Goal: Navigation & Orientation: Find specific page/section

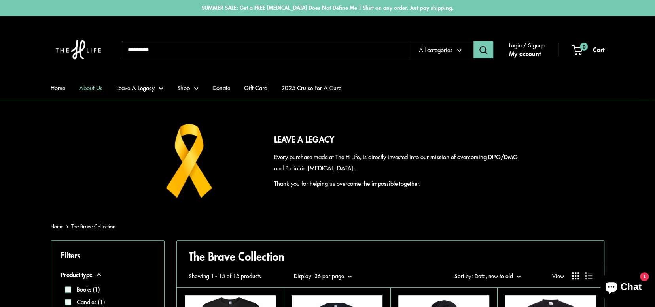
click at [84, 87] on link "About Us" at bounding box center [90, 87] width 23 height 11
